Goal: Task Accomplishment & Management: Use online tool/utility

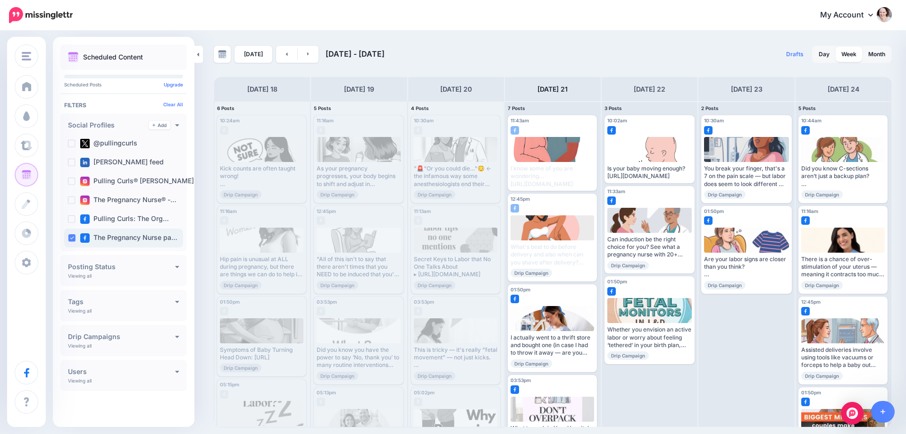
click at [67, 234] on div "The Pregnancy Nurse pa…" at bounding box center [123, 237] width 119 height 19
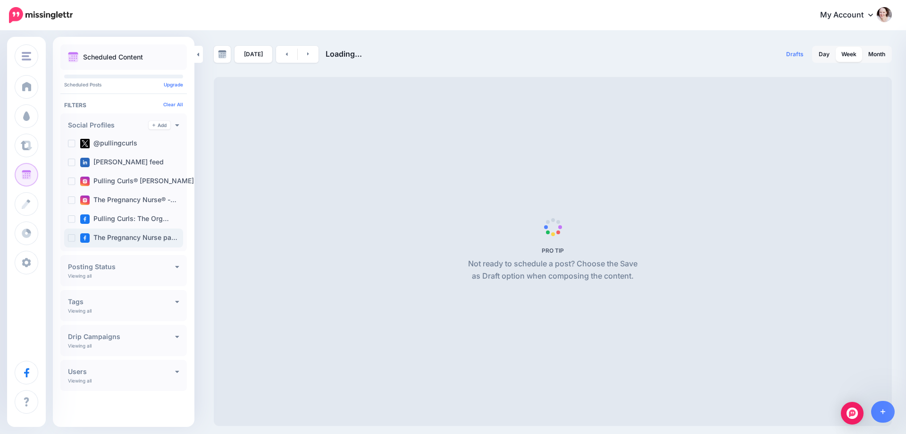
click at [71, 236] on ins at bounding box center [72, 238] width 8 height 8
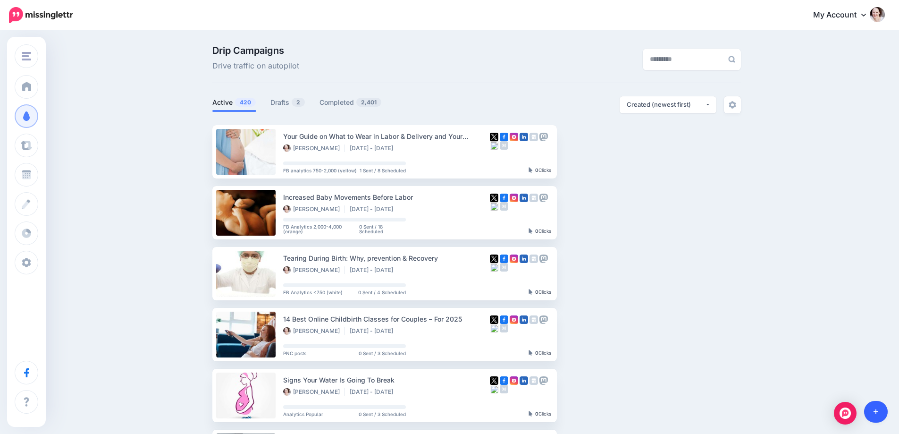
click at [882, 410] on link at bounding box center [876, 411] width 24 height 22
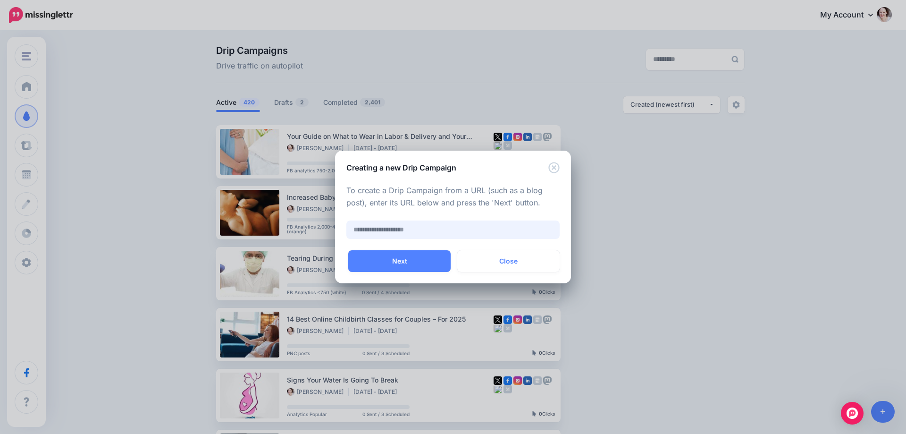
paste input "**********"
click at [399, 228] on input "**********" at bounding box center [452, 229] width 213 height 18
paste input "text"
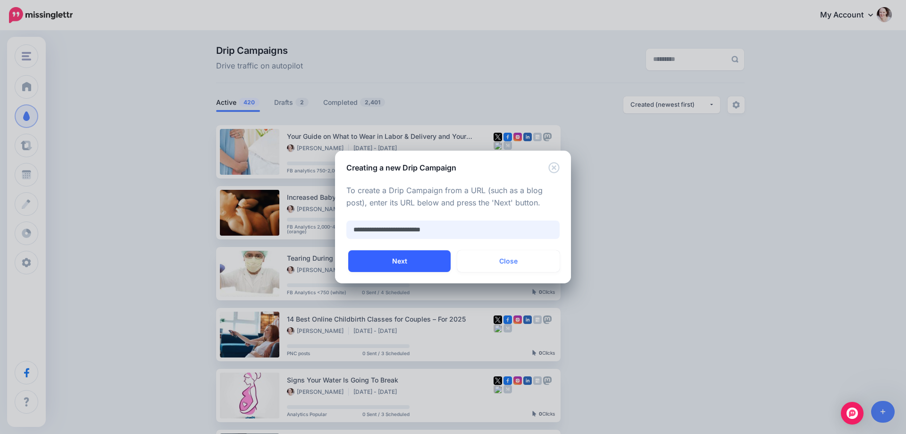
type input "**********"
click at [409, 268] on button "Next" at bounding box center [399, 261] width 102 height 22
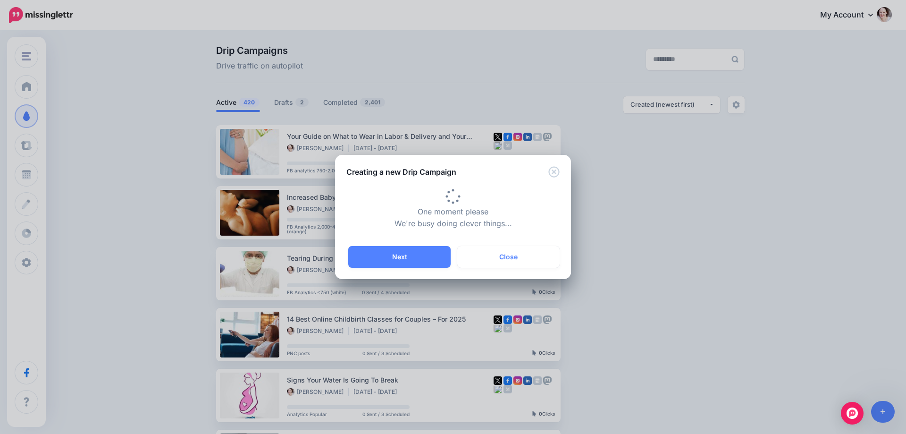
type input "**********"
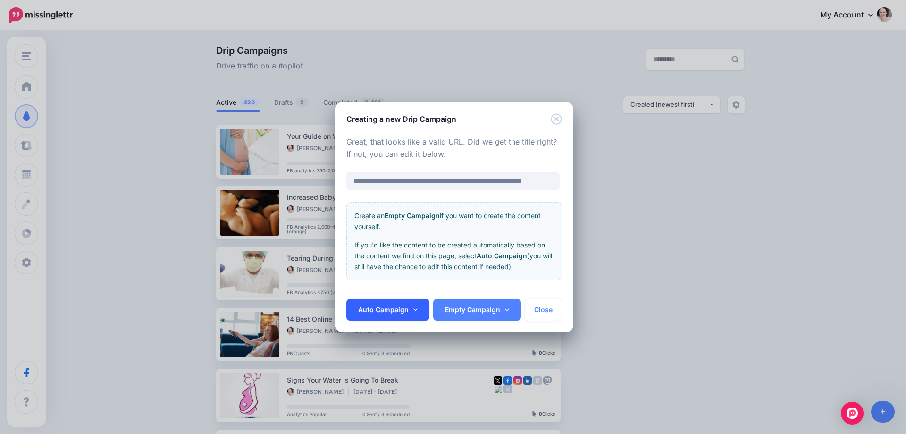
click at [407, 311] on link "Auto Campaign" at bounding box center [387, 310] width 83 height 22
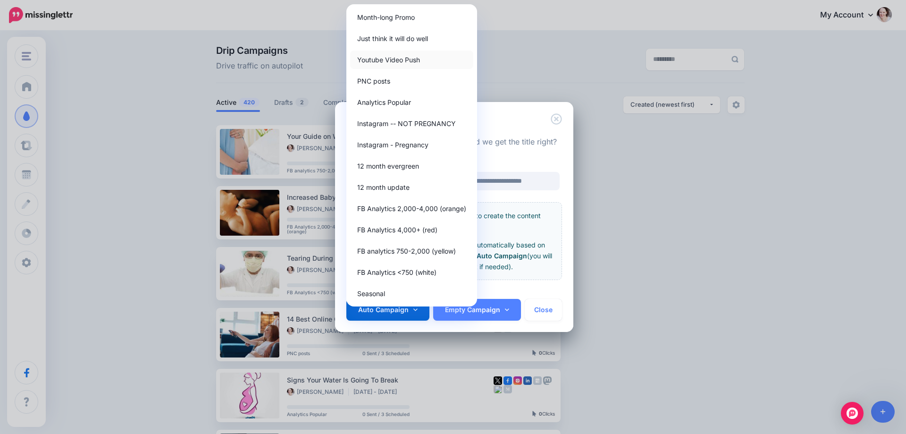
click at [403, 60] on link "Youtube Video Push" at bounding box center [411, 59] width 123 height 18
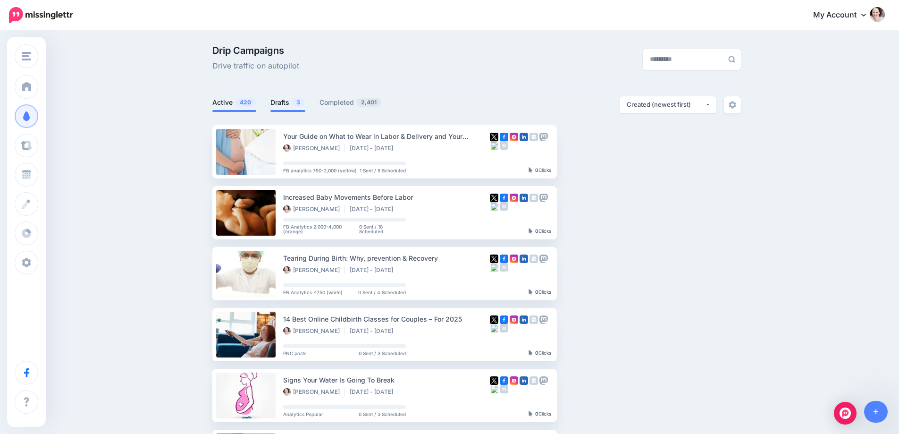
click at [284, 107] on link "Drafts 3" at bounding box center [287, 102] width 35 height 11
click at [278, 102] on link "Drafts 3" at bounding box center [287, 102] width 35 height 11
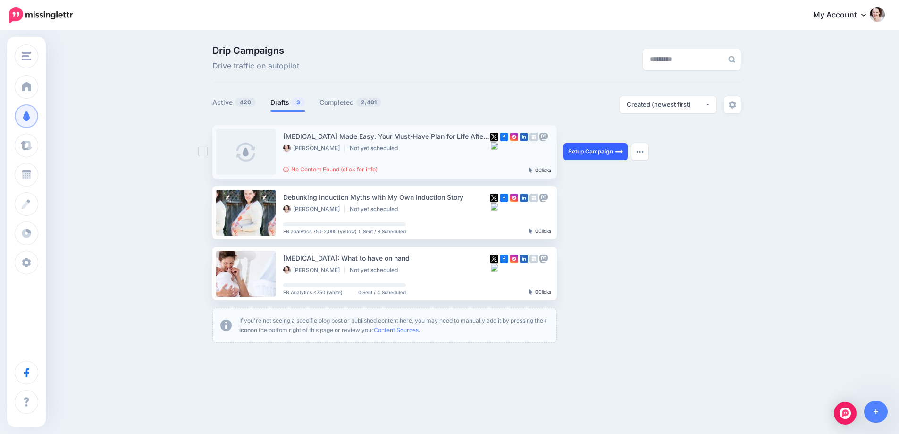
click at [574, 150] on link "Setup Campaign" at bounding box center [595, 151] width 64 height 17
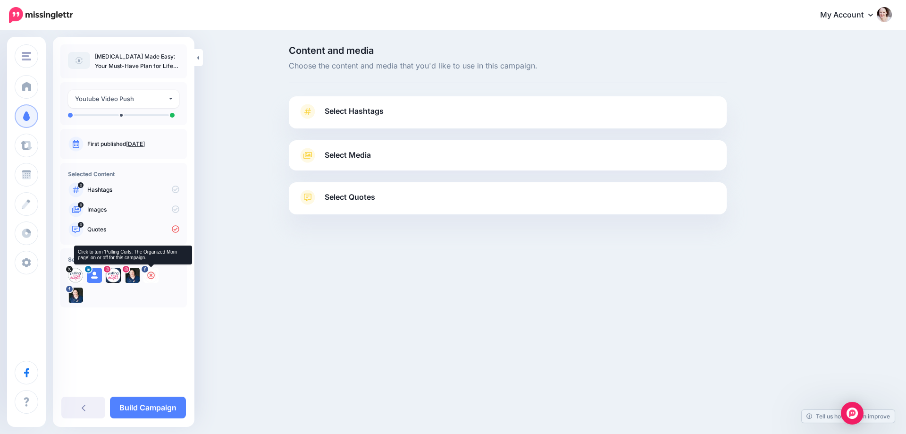
click at [149, 274] on icon at bounding box center [151, 275] width 8 height 8
click at [134, 275] on icon at bounding box center [132, 275] width 8 height 8
click at [113, 276] on icon at bounding box center [113, 275] width 8 height 8
click at [92, 276] on icon at bounding box center [95, 275] width 8 height 8
click at [75, 276] on icon at bounding box center [76, 275] width 8 height 8
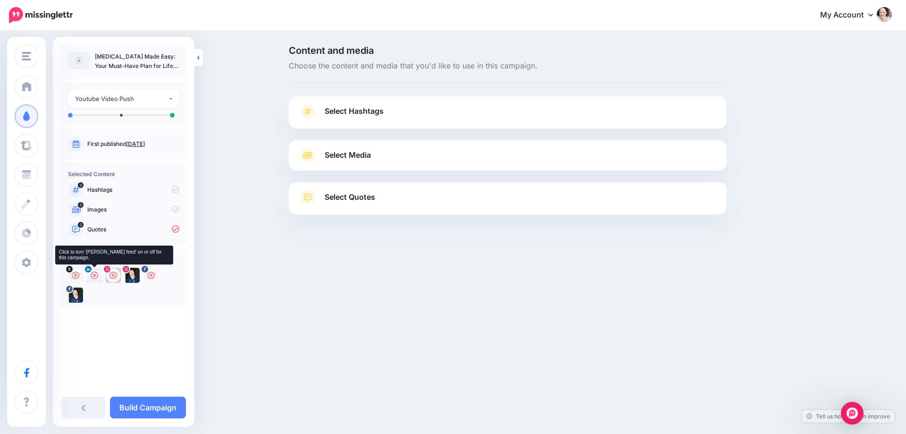
click at [98, 273] on div at bounding box center [94, 274] width 15 height 15
click at [135, 277] on icon at bounding box center [132, 275] width 8 height 8
click at [417, 118] on link "Select Hashtags" at bounding box center [507, 116] width 419 height 25
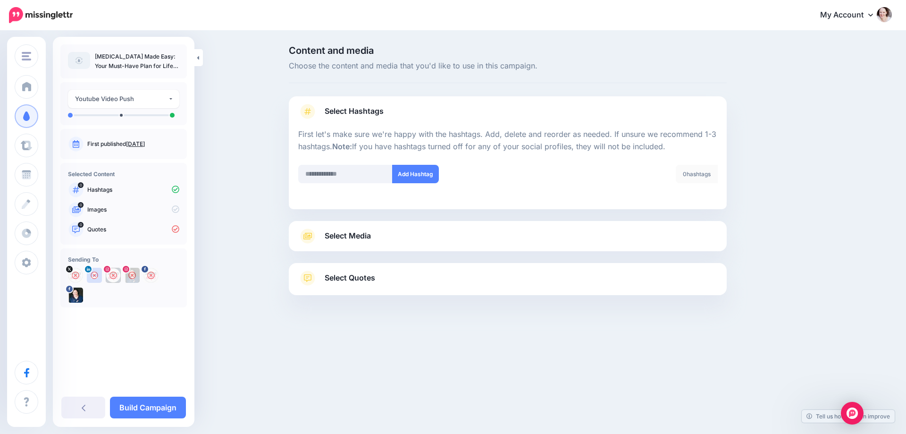
click at [353, 234] on span "Select Media" at bounding box center [348, 235] width 46 height 13
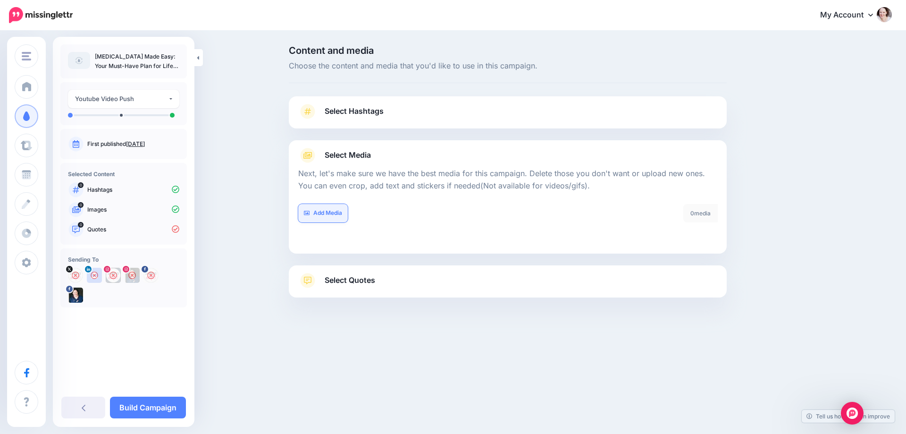
click at [328, 213] on link "Add Media" at bounding box center [323, 213] width 50 height 18
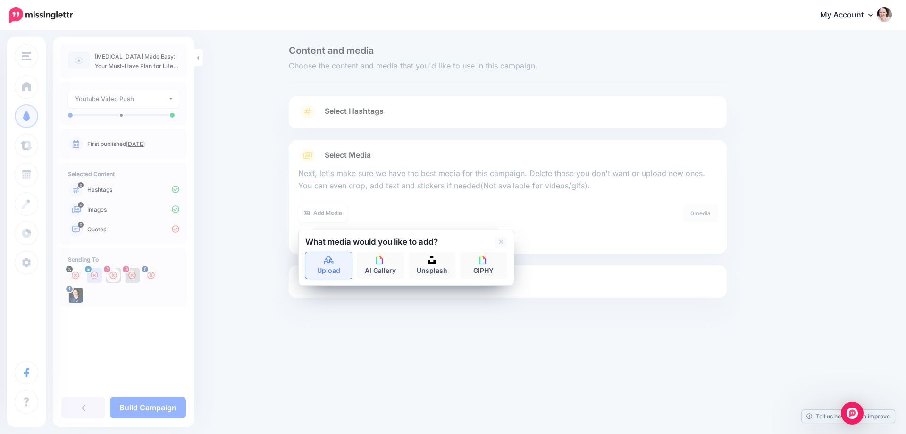
click at [331, 268] on link "Upload" at bounding box center [328, 265] width 47 height 26
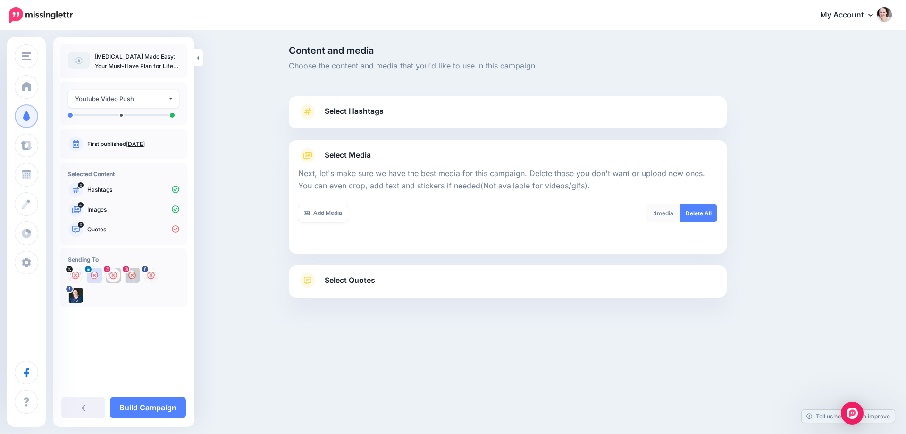
click at [359, 283] on span "Select Quotes" at bounding box center [350, 280] width 50 height 13
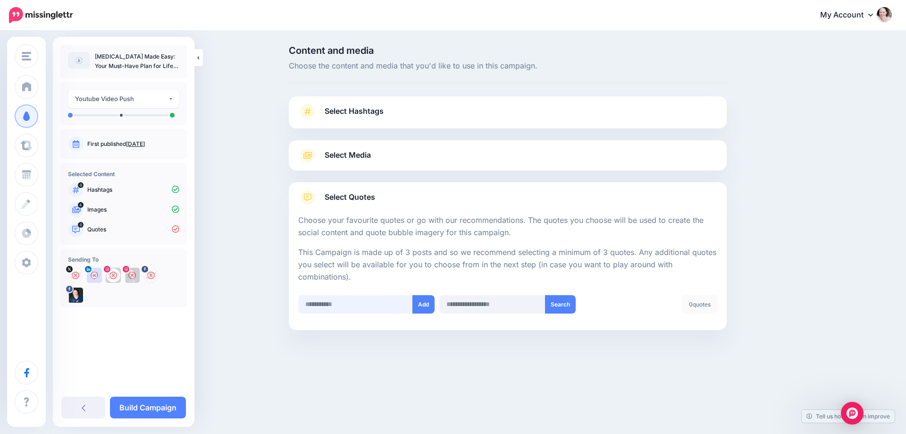
click at [341, 310] on input "text" at bounding box center [355, 304] width 115 height 18
paste input "**********"
type input "**********"
click at [423, 307] on button "Add" at bounding box center [423, 304] width 22 height 18
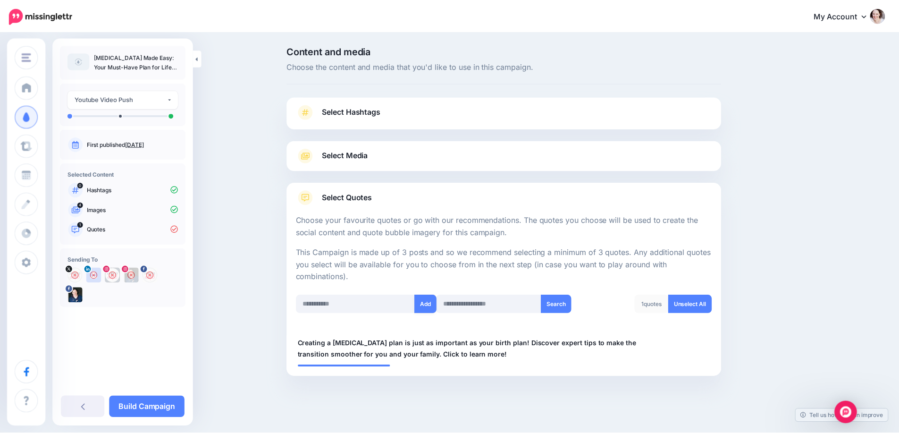
scroll to position [4, 0]
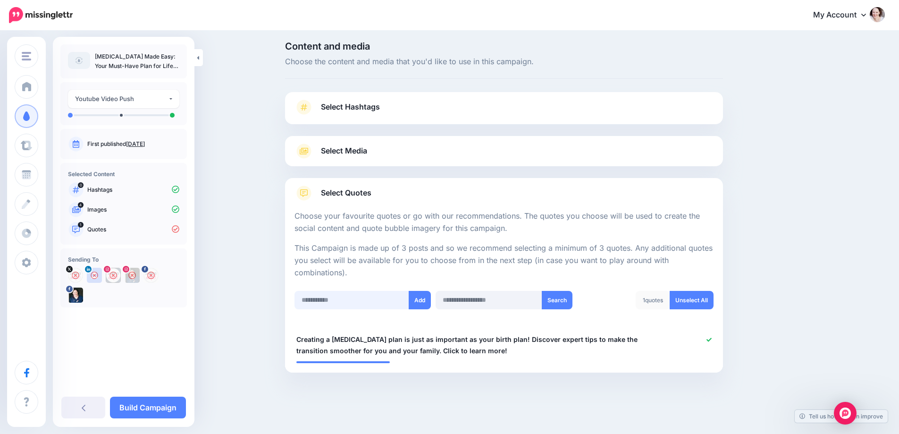
click at [325, 299] on input "text" at bounding box center [351, 300] width 115 height 18
paste input "**********"
type input "**********"
click at [429, 299] on button "Add" at bounding box center [420, 300] width 22 height 18
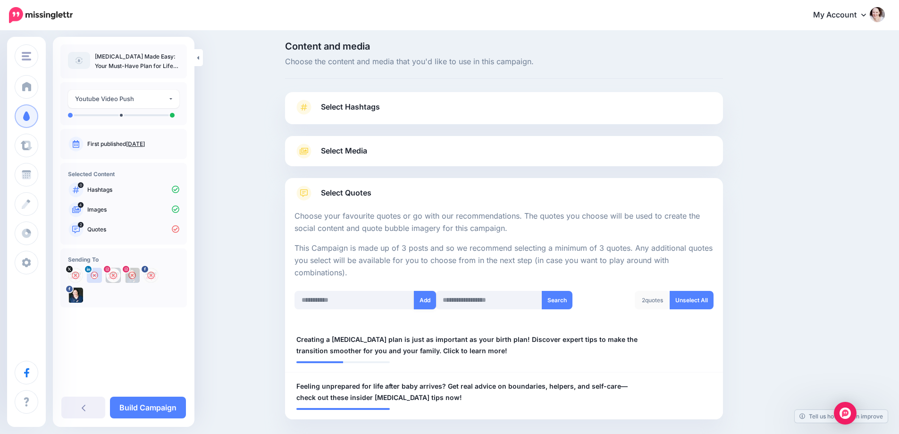
scroll to position [51, 0]
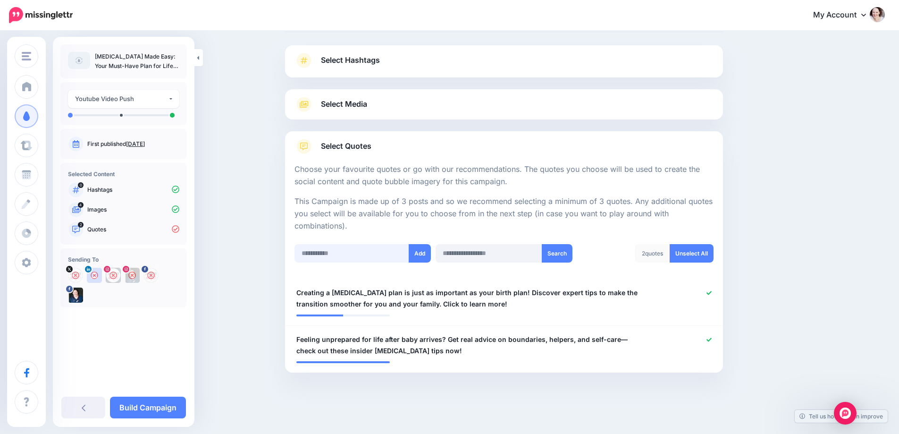
click at [356, 248] on input "text" at bounding box center [351, 253] width 115 height 18
paste input "**********"
type input "**********"
click at [420, 252] on button "Add" at bounding box center [420, 253] width 22 height 18
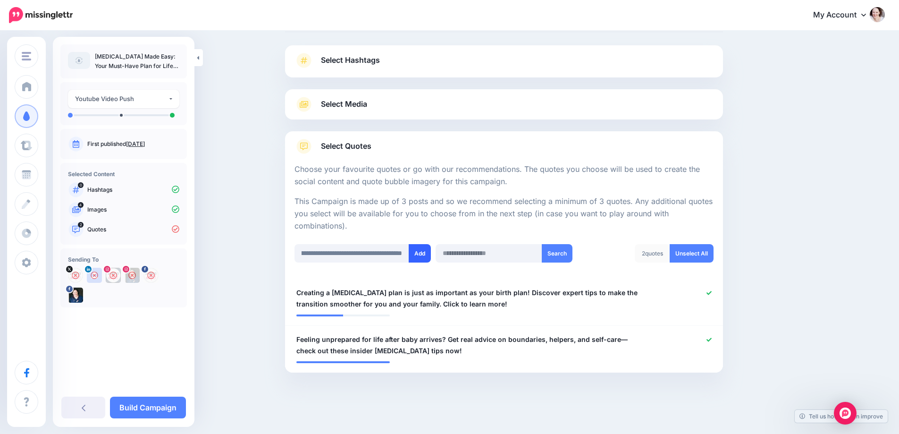
scroll to position [0, 0]
click at [135, 411] on link "Build Campaign" at bounding box center [148, 407] width 76 height 22
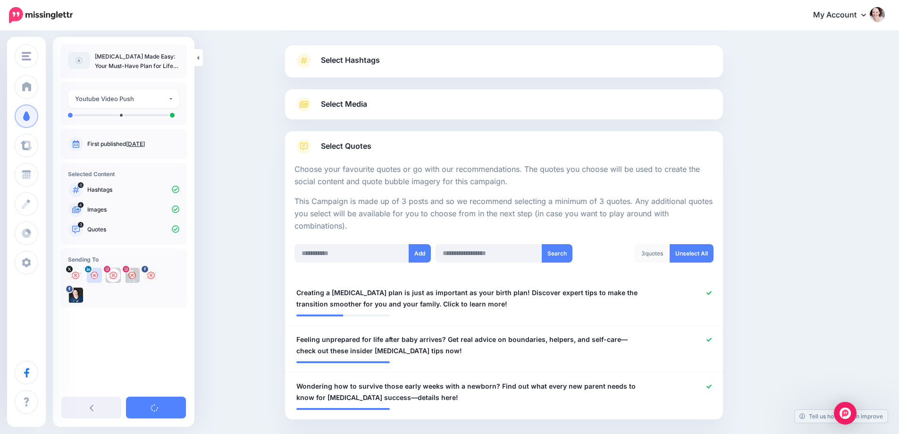
scroll to position [98, 0]
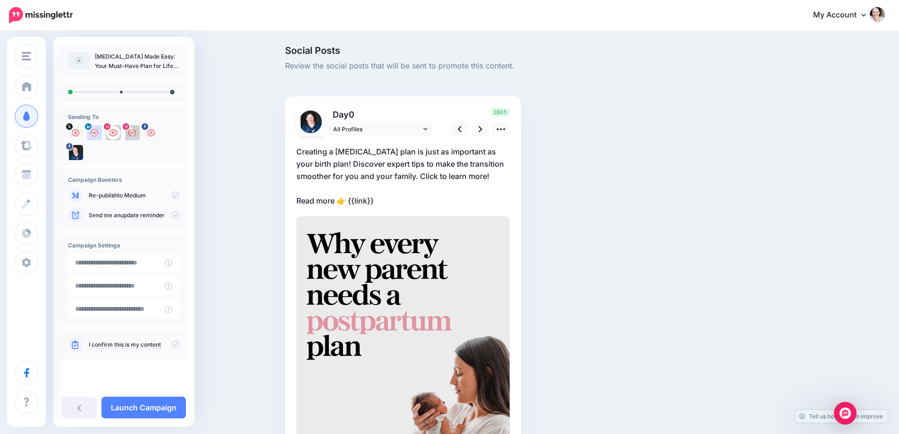
click at [316, 197] on p "Creating a [MEDICAL_DATA] plan is just as important as your birth plan! Discove…" at bounding box center [402, 175] width 213 height 61
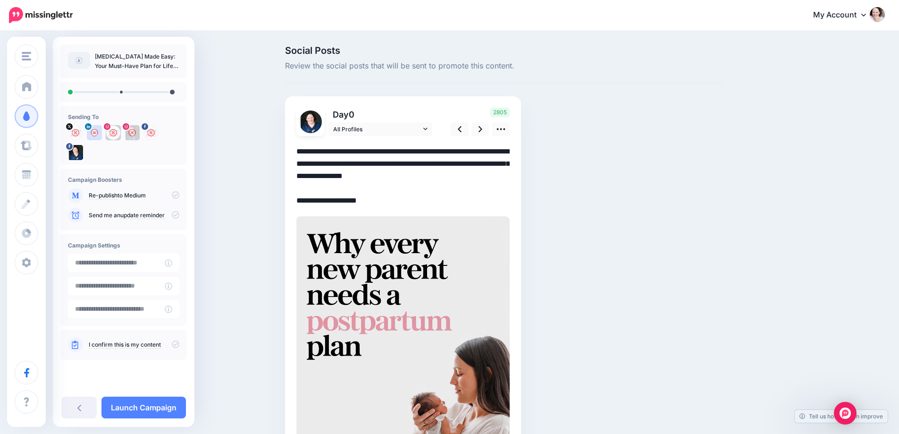
drag, startPoint x: 318, startPoint y: 200, endPoint x: 213, endPoint y: 199, distance: 104.7
click at [213, 199] on div "Social Posts Review the social posts that will be sent to promote this content.…" at bounding box center [449, 311] width 899 height 558
drag, startPoint x: 332, startPoint y: 201, endPoint x: 432, endPoint y: 204, distance: 100.0
click at [432, 204] on textarea "**********" at bounding box center [402, 175] width 213 height 61
paste textarea "**********"
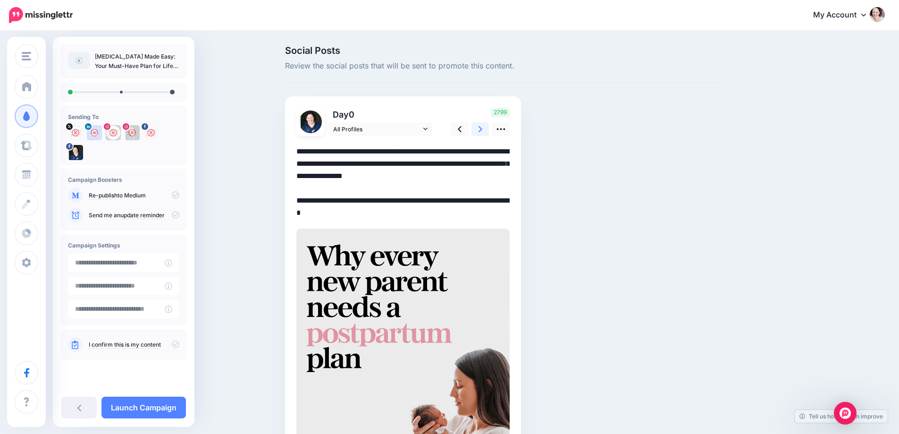
click at [482, 130] on icon at bounding box center [480, 129] width 4 height 10
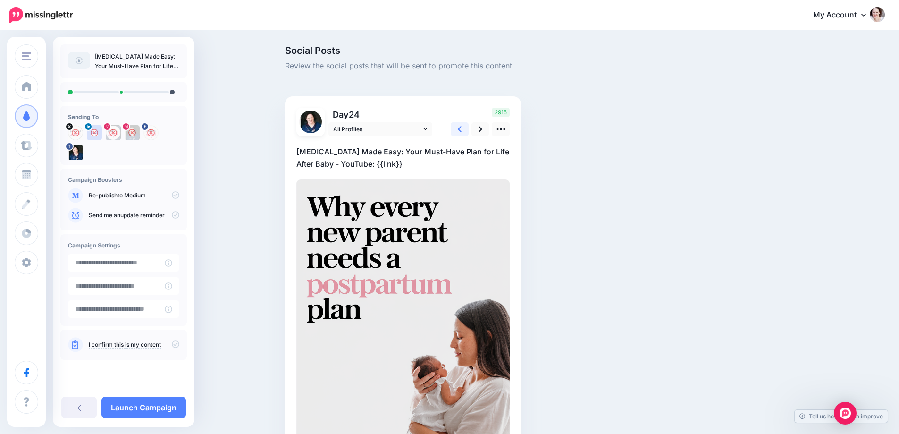
click at [459, 131] on link at bounding box center [459, 129] width 18 height 14
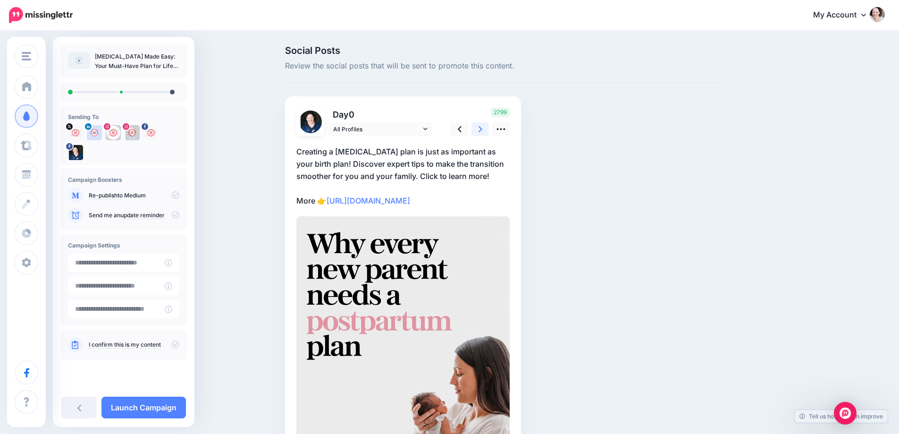
click at [479, 131] on link at bounding box center [480, 129] width 18 height 14
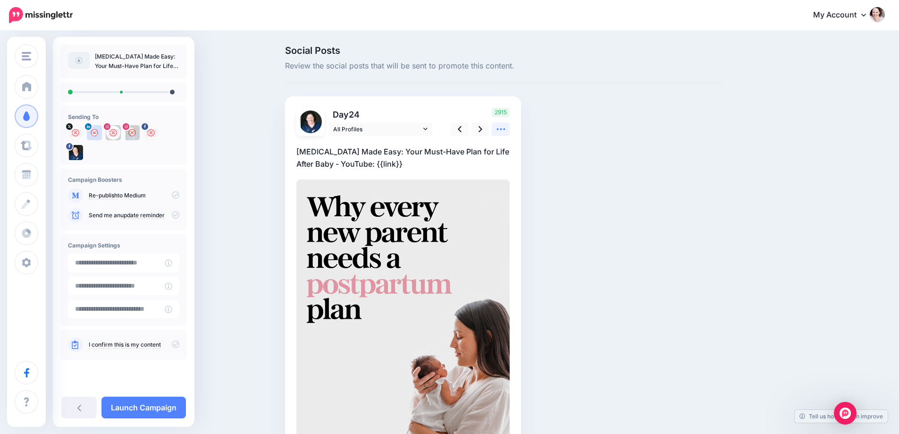
click at [505, 126] on icon at bounding box center [501, 129] width 10 height 10
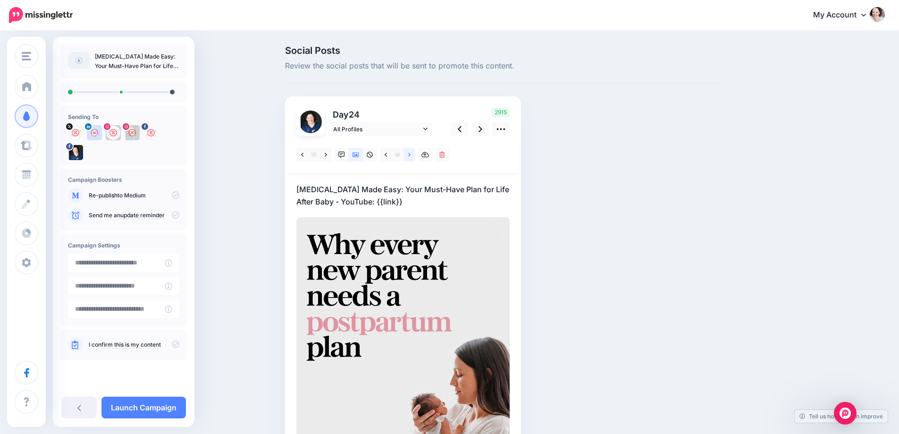
click at [415, 158] on link at bounding box center [409, 155] width 12 height 14
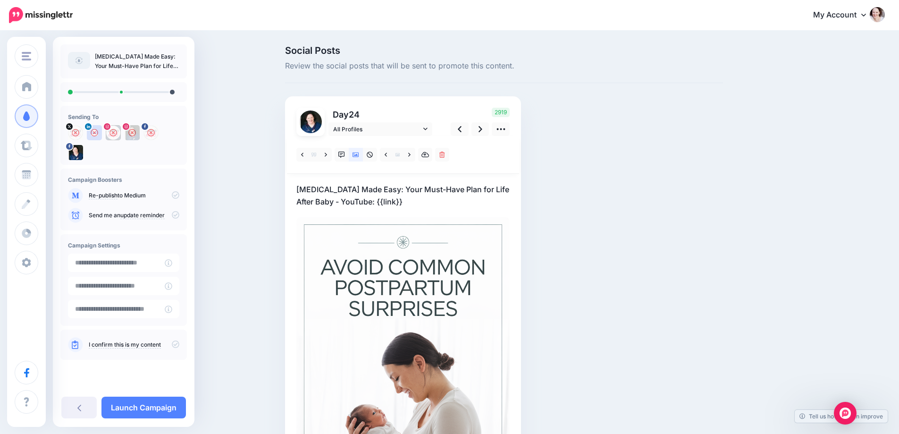
click at [358, 200] on p "Postpartum Made Easy: Your Must-Have Plan for Life After Baby - YouTube: {{link…" at bounding box center [402, 195] width 213 height 25
drag, startPoint x: 359, startPoint y: 200, endPoint x: 431, endPoint y: 204, distance: 71.8
click at [431, 204] on textarea "**********" at bounding box center [402, 195] width 213 height 25
paste textarea "**********"
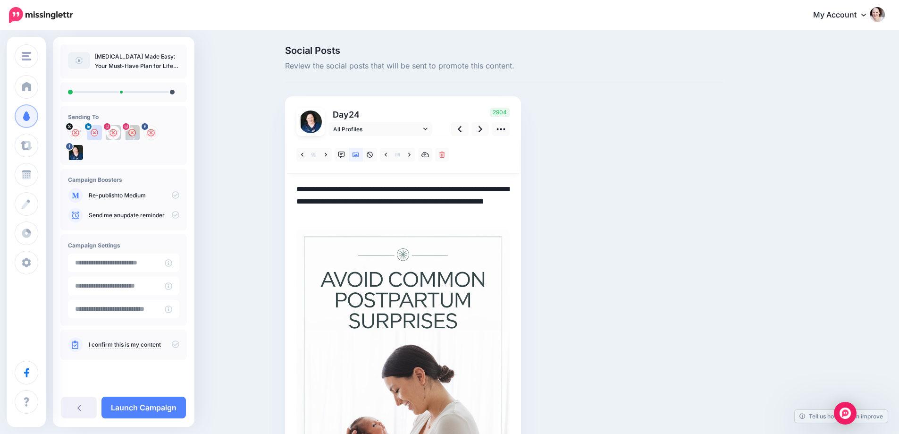
drag, startPoint x: 325, startPoint y: 202, endPoint x: 361, endPoint y: 203, distance: 35.9
click at [361, 203] on textarea "**********" at bounding box center [402, 201] width 213 height 37
click at [482, 126] on icon at bounding box center [480, 129] width 4 height 6
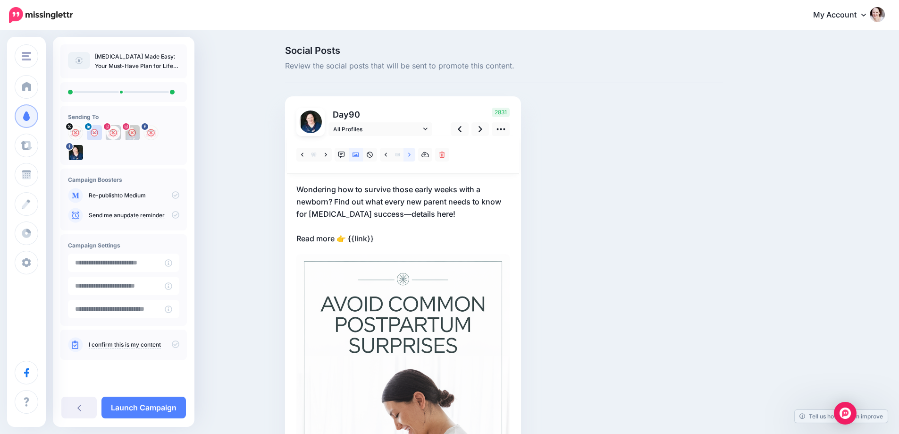
click at [410, 152] on icon at bounding box center [409, 154] width 2 height 7
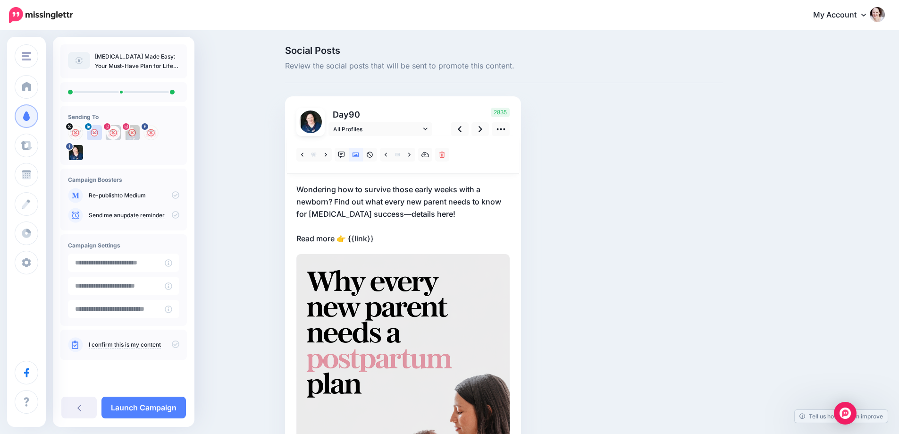
click at [325, 239] on p "Wondering how to survive those early weeks with a newborn? Find out what every …" at bounding box center [402, 213] width 213 height 61
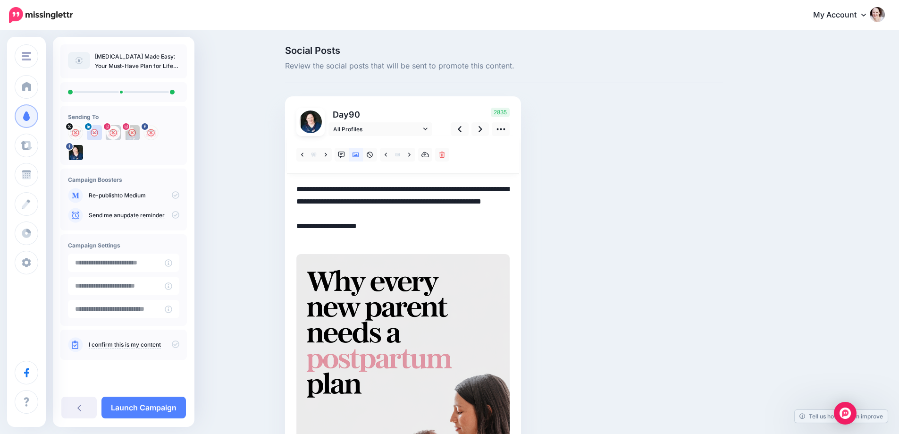
drag, startPoint x: 339, startPoint y: 237, endPoint x: 283, endPoint y: 238, distance: 55.7
click at [283, 238] on div "Social Posts Review the social posts that will be sent to promote this content.…" at bounding box center [504, 329] width 452 height 567
drag, startPoint x: 392, startPoint y: 237, endPoint x: 450, endPoint y: 237, distance: 59.0
click at [450, 237] on textarea "**********" at bounding box center [402, 213] width 213 height 61
paste textarea "**********"
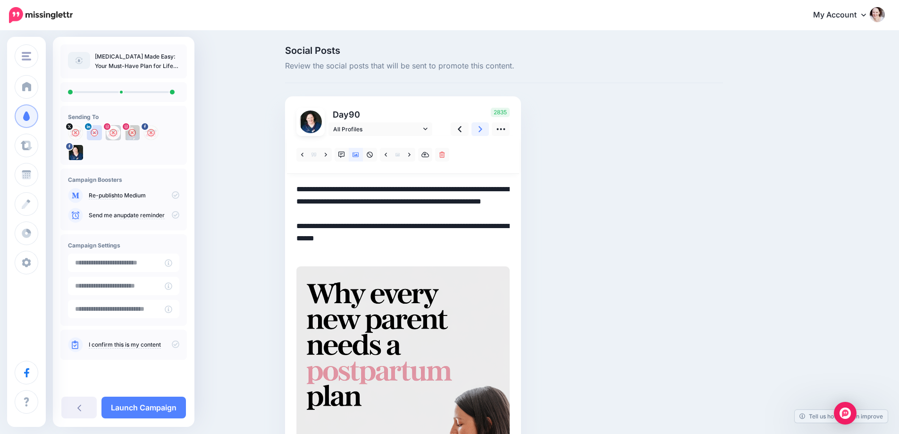
type textarea "**********"
click at [481, 127] on link at bounding box center [480, 129] width 18 height 14
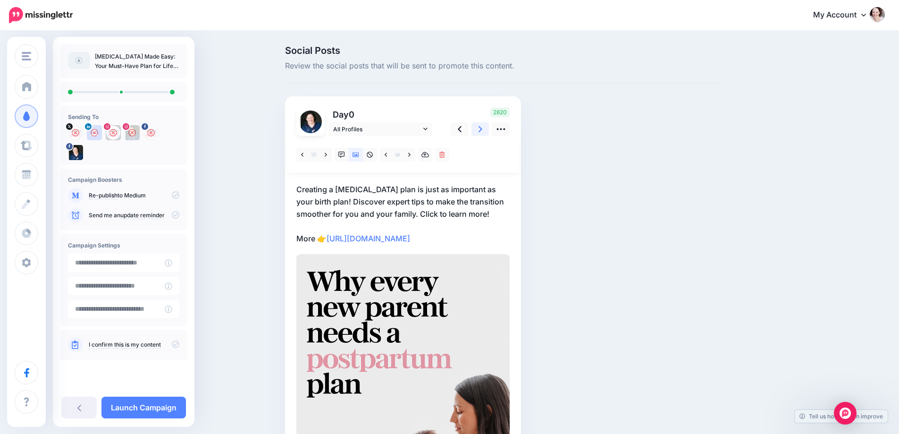
click at [481, 128] on link at bounding box center [480, 129] width 18 height 14
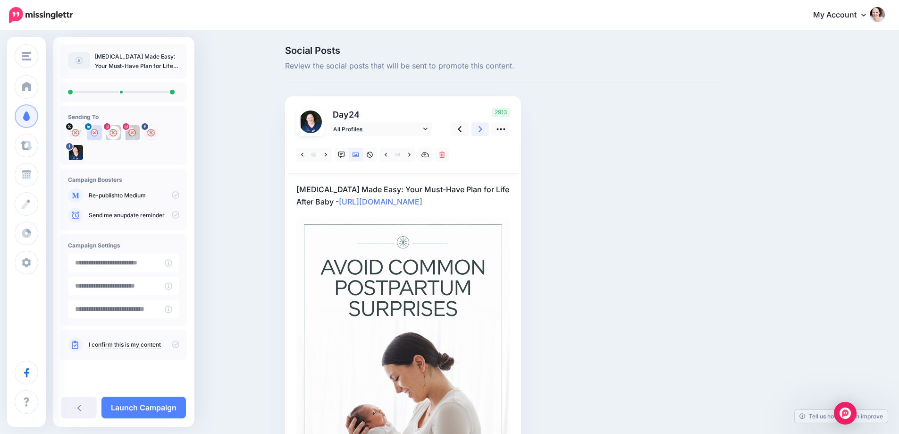
click at [481, 128] on link at bounding box center [480, 129] width 18 height 14
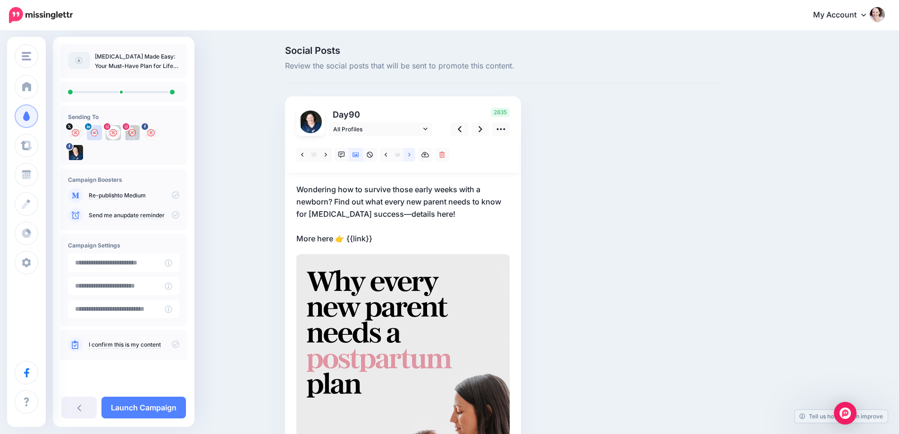
click at [410, 152] on icon at bounding box center [409, 154] width 2 height 7
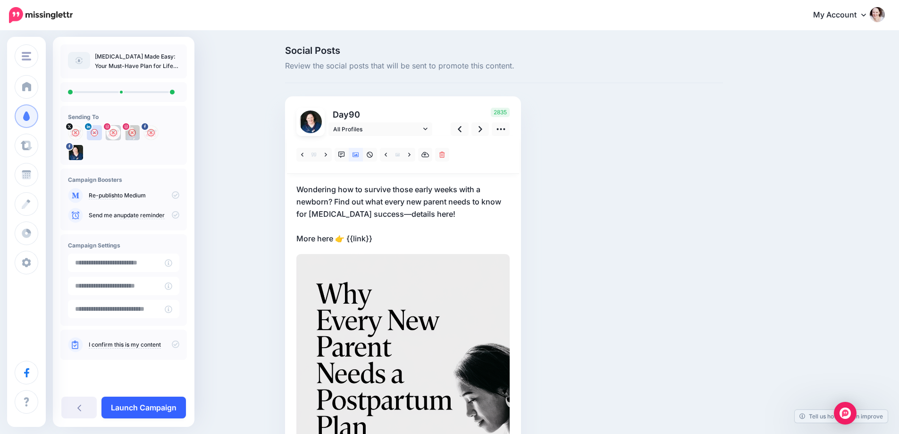
click at [128, 401] on link "Launch Campaign" at bounding box center [143, 407] width 84 height 22
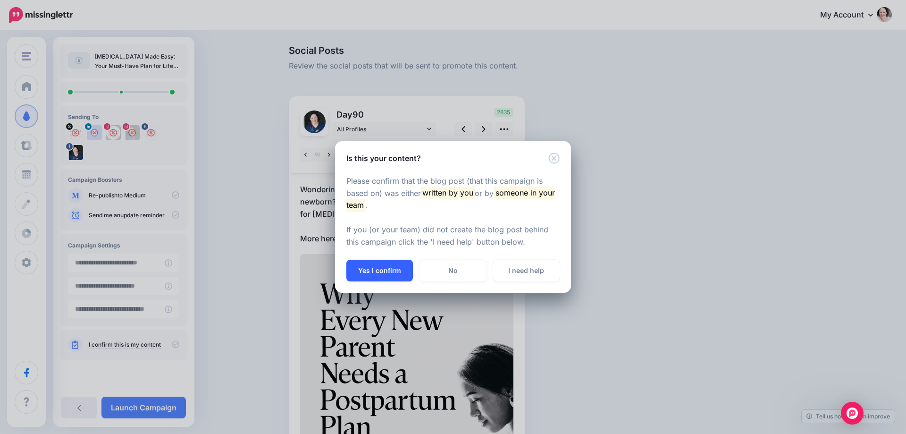
click at [390, 266] on button "Yes I confirm" at bounding box center [379, 270] width 67 height 22
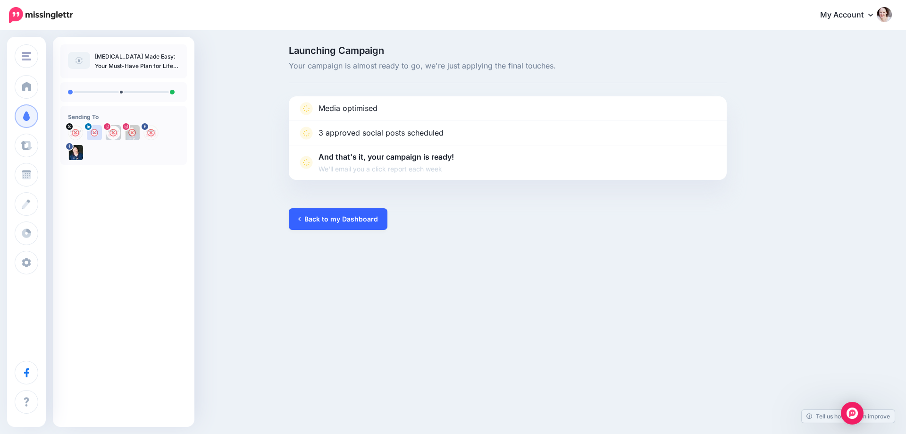
click at [344, 217] on link "Back to my Dashboard" at bounding box center [338, 219] width 99 height 22
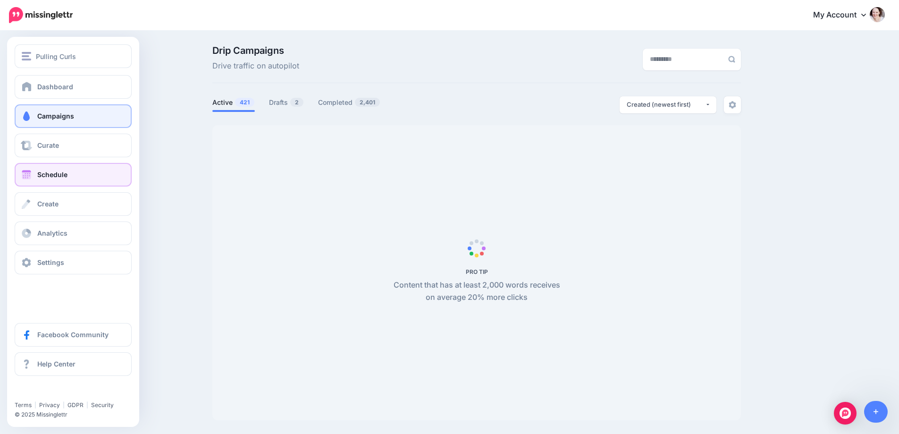
click at [44, 177] on span "Schedule" at bounding box center [52, 174] width 30 height 8
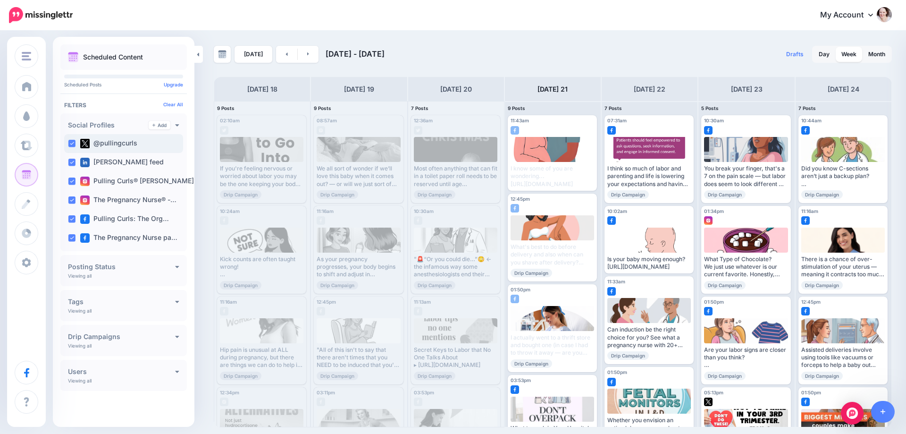
click at [75, 145] on ins at bounding box center [72, 144] width 8 height 8
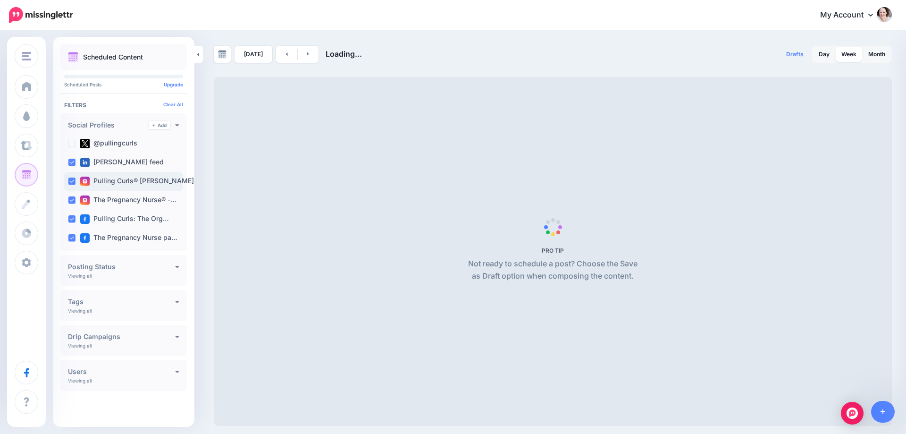
drag, startPoint x: 74, startPoint y: 161, endPoint x: 71, endPoint y: 182, distance: 20.9
click at [74, 161] on ins at bounding box center [72, 163] width 8 height 8
drag, startPoint x: 71, startPoint y: 182, endPoint x: 71, endPoint y: 192, distance: 10.4
click at [71, 186] on div "Pulling Curls® Hilary …" at bounding box center [123, 181] width 119 height 19
click at [70, 204] on div "The Pregnancy Nurse® -…" at bounding box center [123, 200] width 119 height 19
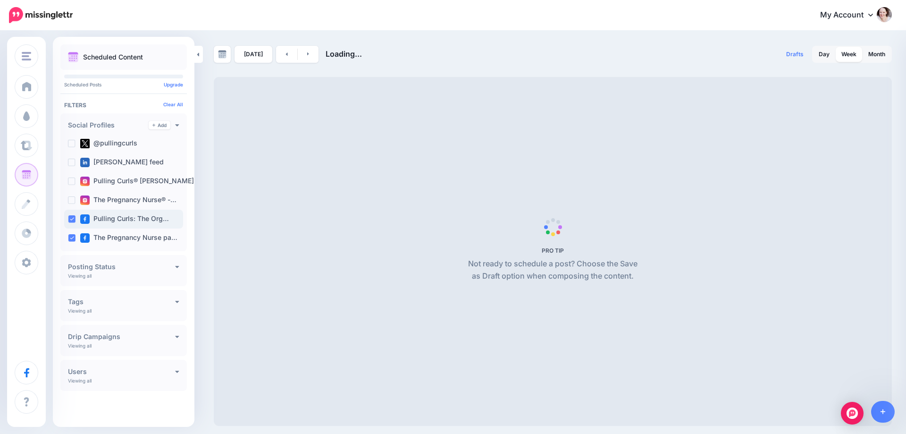
click at [70, 215] on div "Pulling Curls: The Org…" at bounding box center [123, 218] width 119 height 19
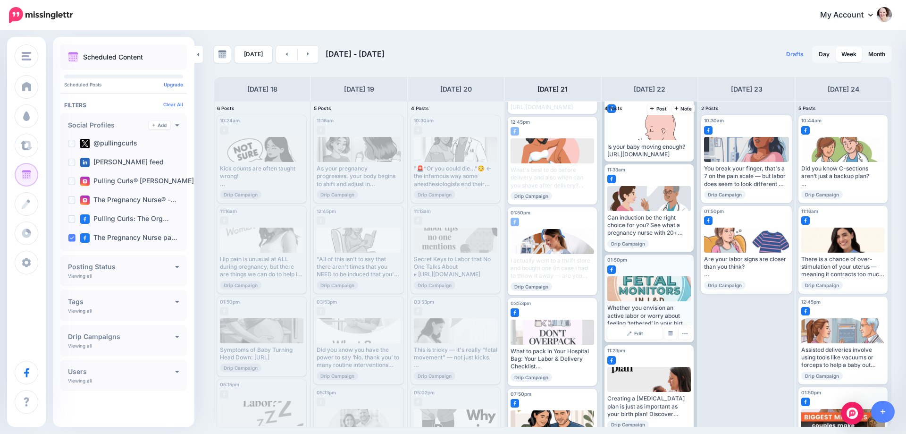
scroll to position [42, 0]
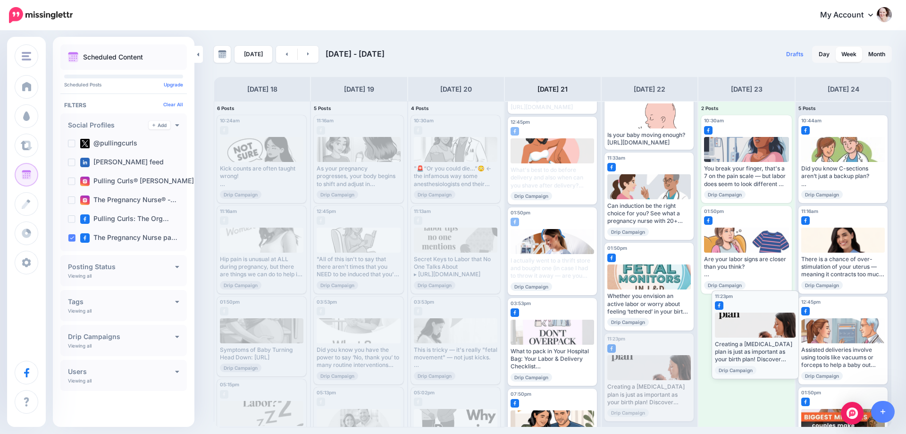
drag, startPoint x: 618, startPoint y: 385, endPoint x: 726, endPoint y: 342, distance: 115.4
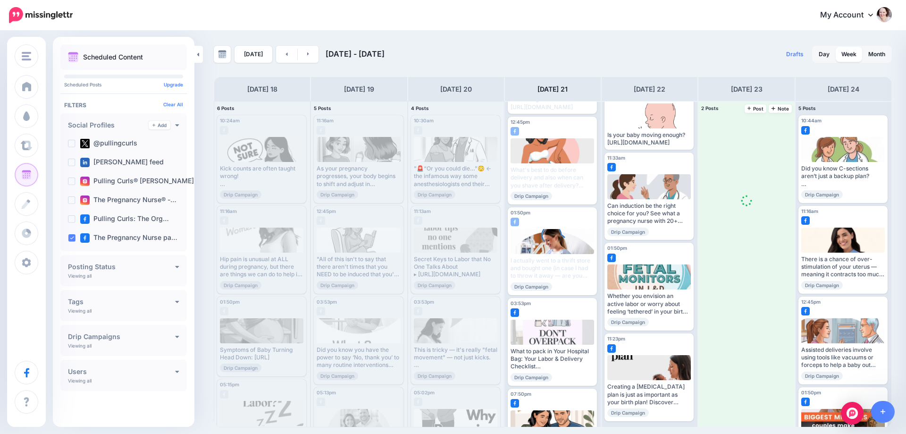
scroll to position [0, 0]
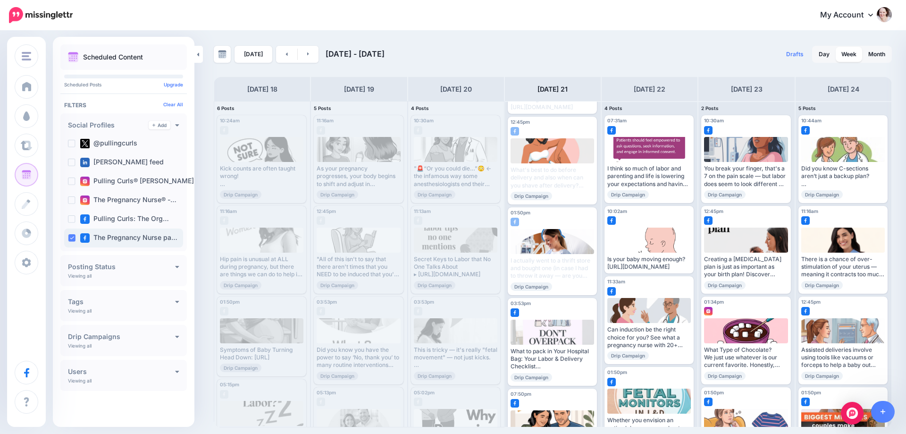
click at [71, 234] on div "The Pregnancy Nurse pa…" at bounding box center [123, 237] width 119 height 19
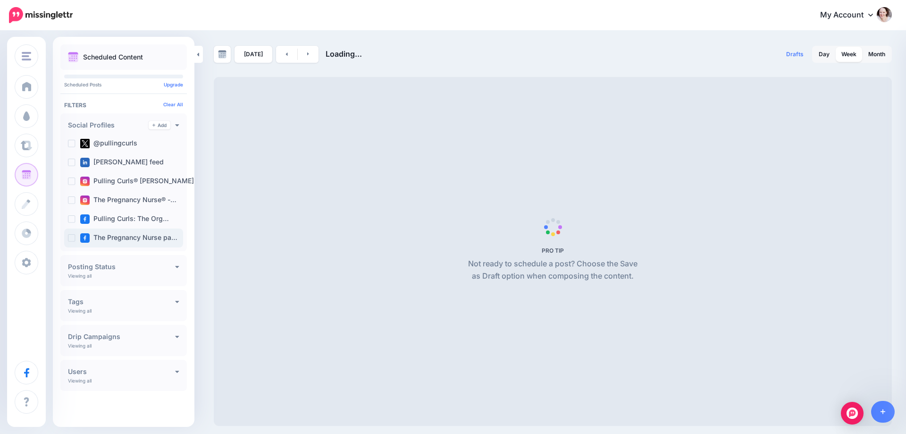
click at [71, 237] on ins at bounding box center [72, 238] width 8 height 8
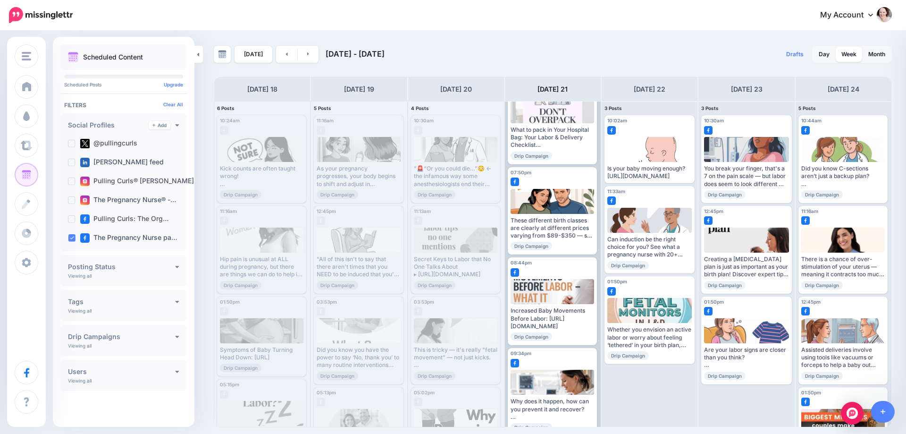
scroll to position [313, 0]
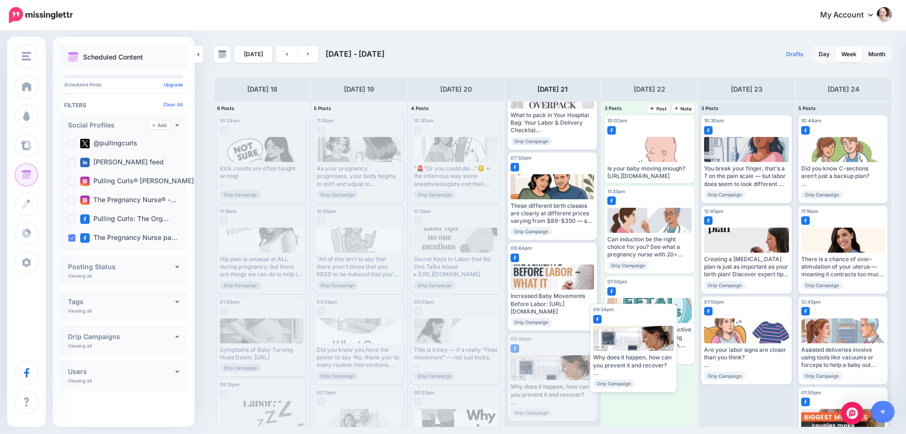
drag, startPoint x: 548, startPoint y: 366, endPoint x: 630, endPoint y: 336, distance: 87.5
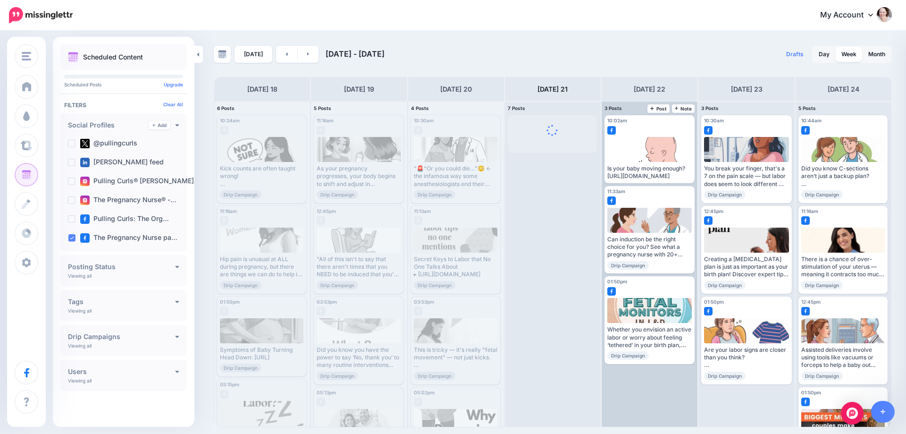
scroll to position [0, 0]
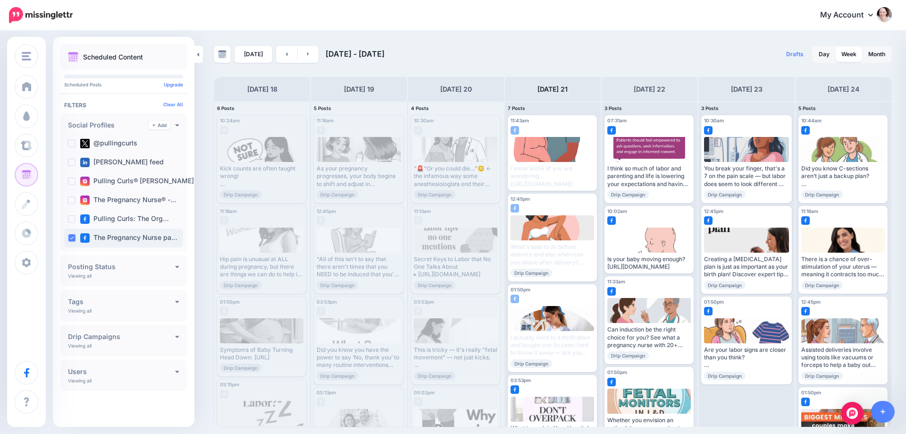
click at [71, 239] on ins at bounding box center [72, 238] width 8 height 8
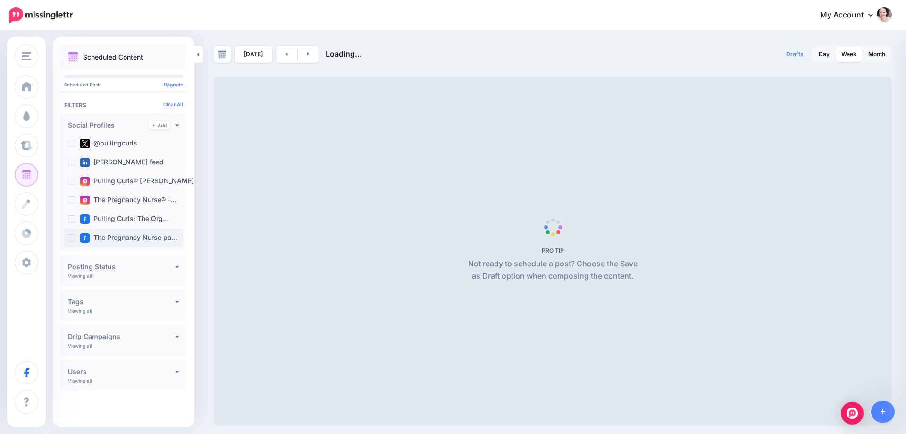
click at [71, 239] on ins at bounding box center [72, 238] width 8 height 8
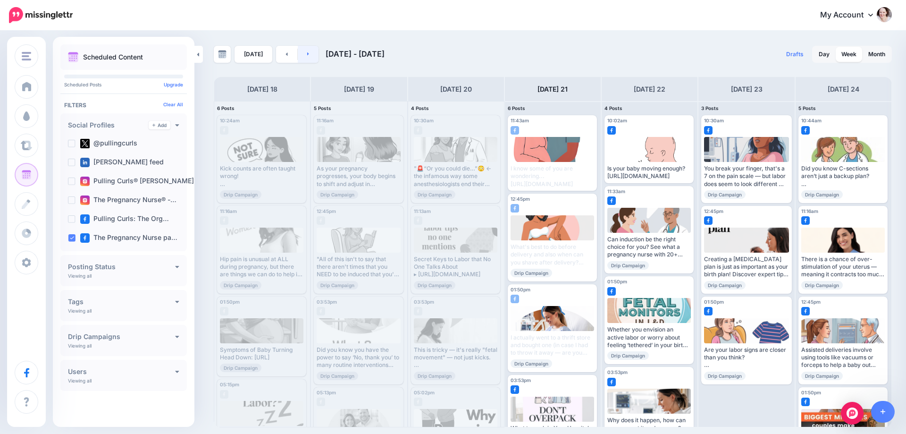
click at [308, 48] on link at bounding box center [308, 54] width 21 height 17
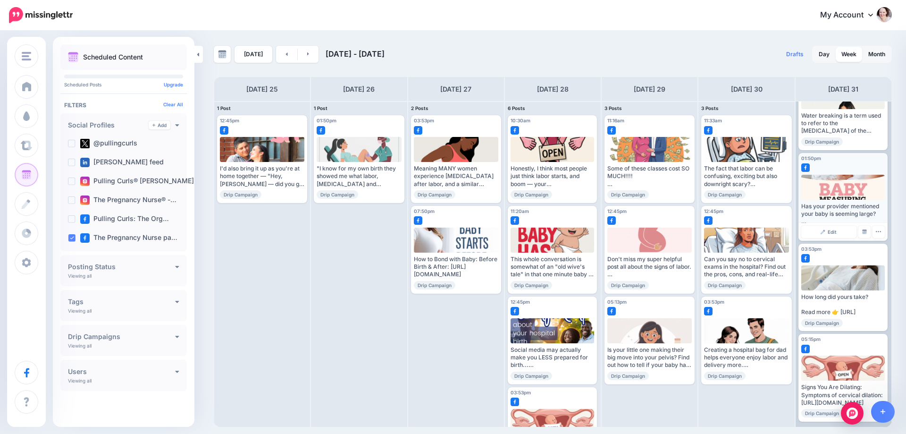
scroll to position [144, 0]
